Goal: Check status

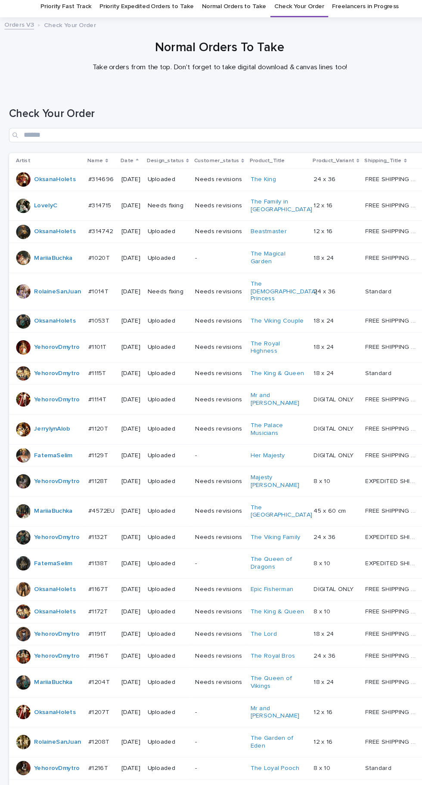
scroll to position [222, 0]
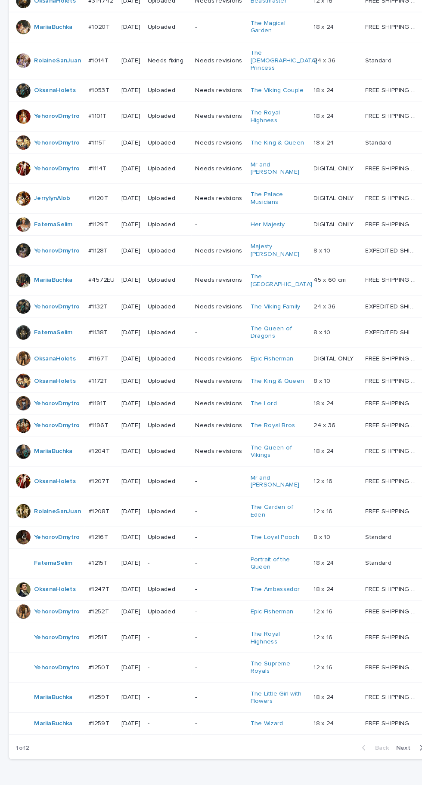
click at [395, 748] on span "Next" at bounding box center [389, 749] width 19 height 6
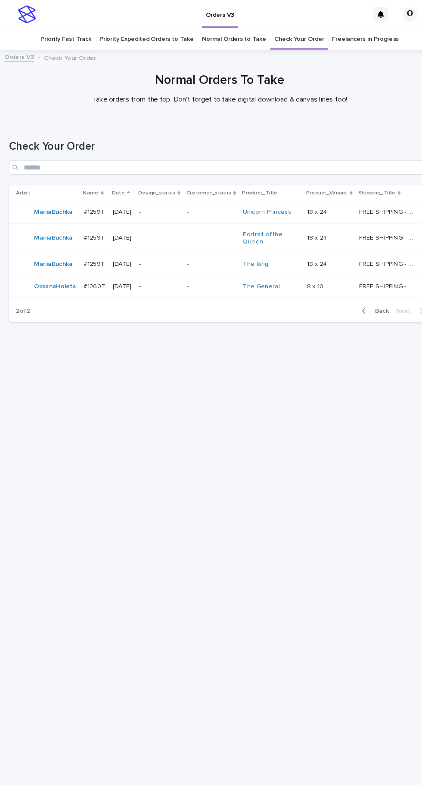
click at [362, 298] on span "Back" at bounding box center [363, 298] width 18 height 6
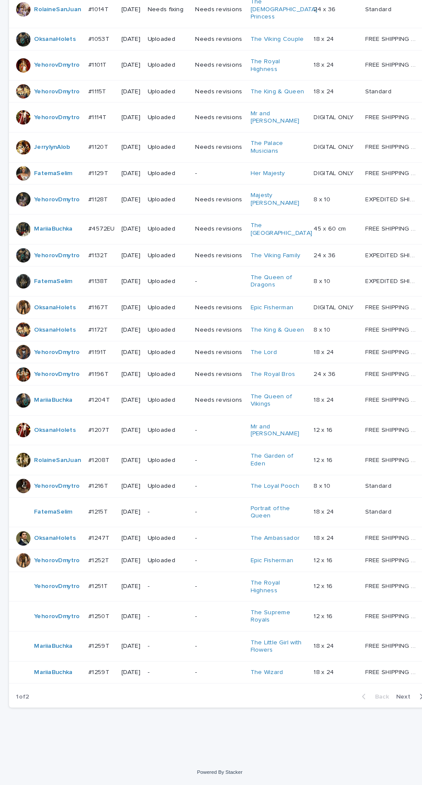
click at [390, 703] on span "Next" at bounding box center [389, 700] width 19 height 6
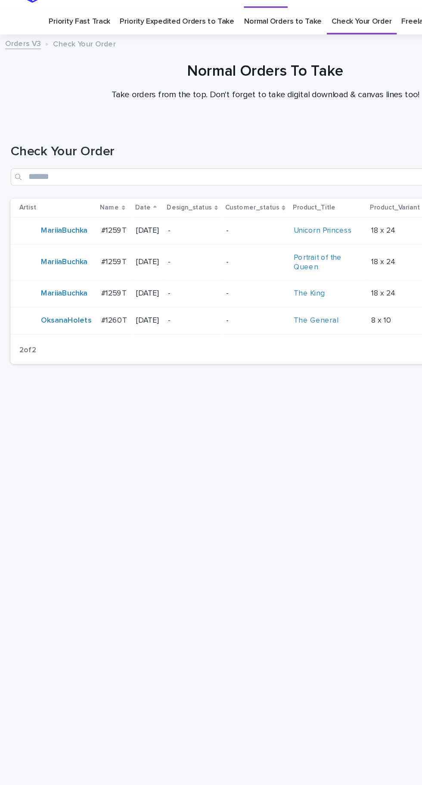
click at [92, 274] on p "#1260T" at bounding box center [91, 274] width 22 height 9
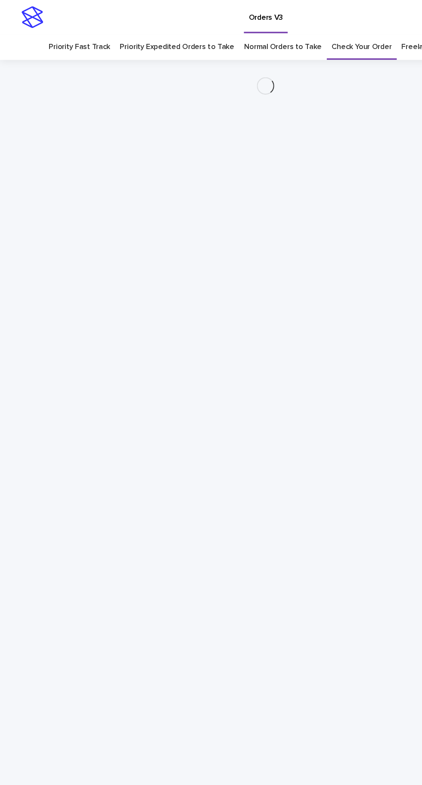
scroll to position [27, 0]
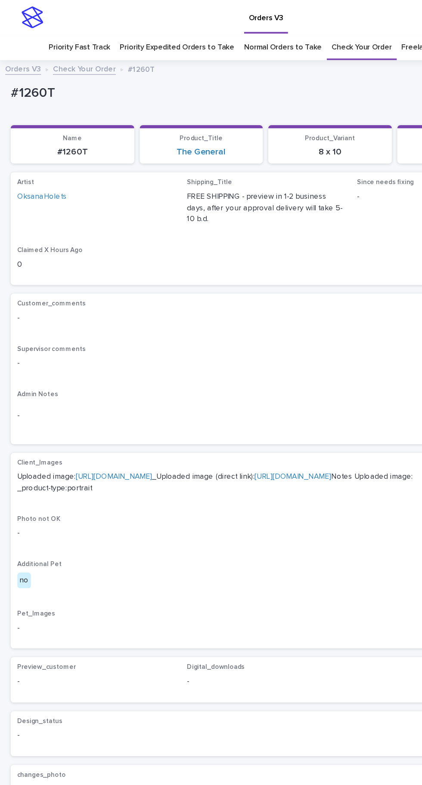
click at [121, 375] on link "[URL][DOMAIN_NAME]" at bounding box center [90, 378] width 61 height 6
